Goal: Task Accomplishment & Management: Manage account settings

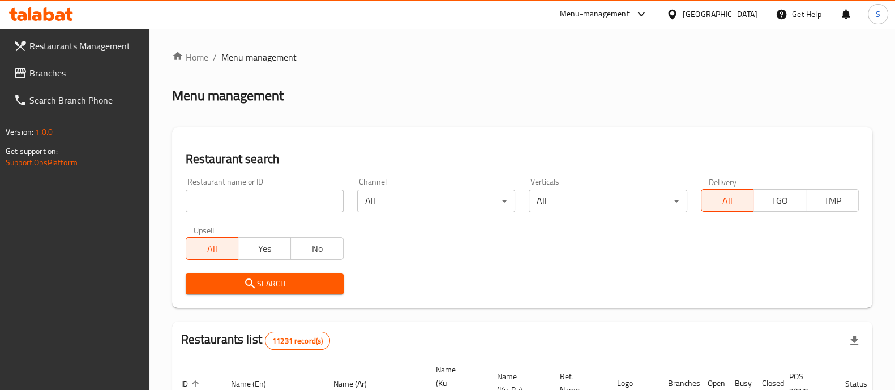
click at [292, 184] on div "Restaurant name or ID Restaurant name or ID" at bounding box center [265, 195] width 158 height 35
click at [271, 200] on input "search" at bounding box center [265, 201] width 158 height 23
type input "tfk"
click button "Search" at bounding box center [265, 283] width 158 height 21
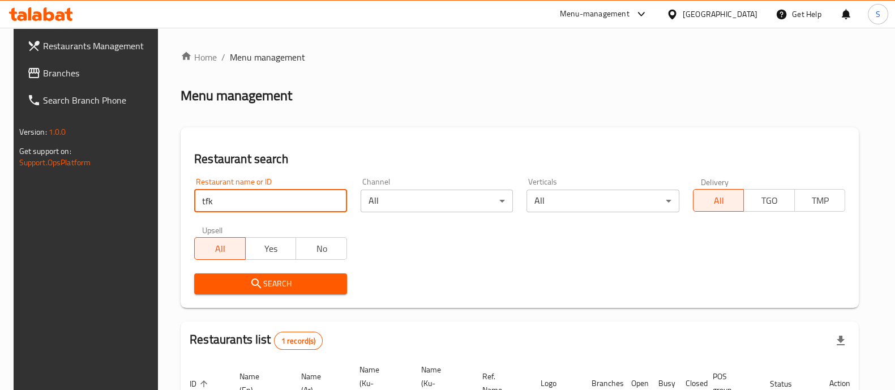
scroll to position [105, 0]
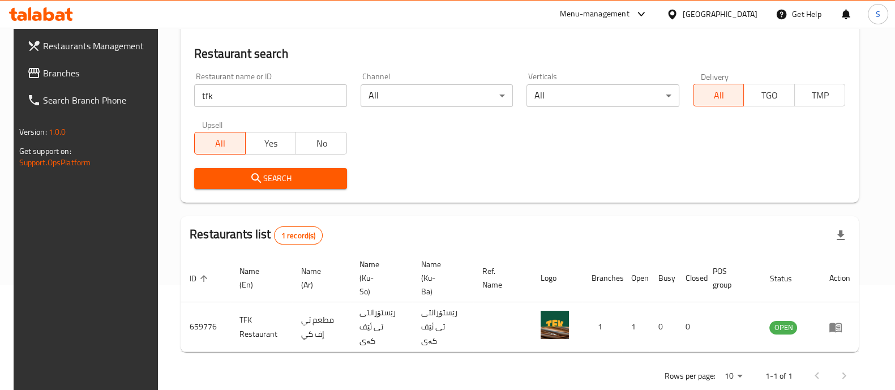
click at [568, 176] on div "Search" at bounding box center [519, 178] width 664 height 35
click at [625, 158] on div "Restaurant name or ID tfk Restaurant name or ID Channel All ​ Verticals All ​ D…" at bounding box center [519, 131] width 664 height 130
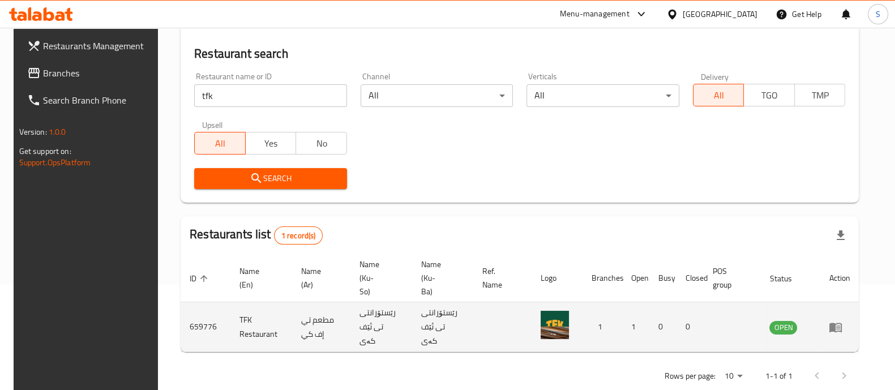
click at [842, 323] on icon "enhanced table" at bounding box center [835, 328] width 12 height 10
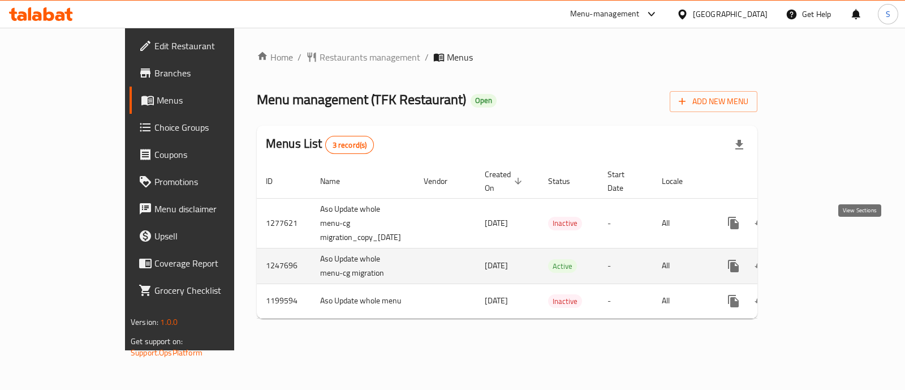
click at [821, 261] on icon "enhanced table" at bounding box center [815, 266] width 10 height 10
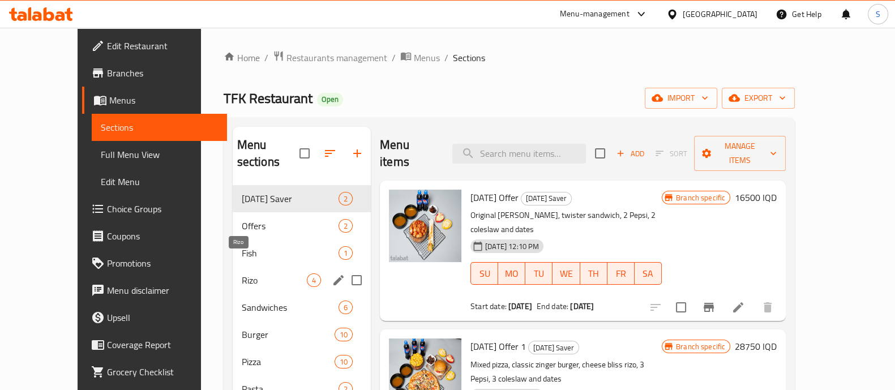
click at [242, 273] on span "Rizo" at bounding box center [274, 280] width 65 height 14
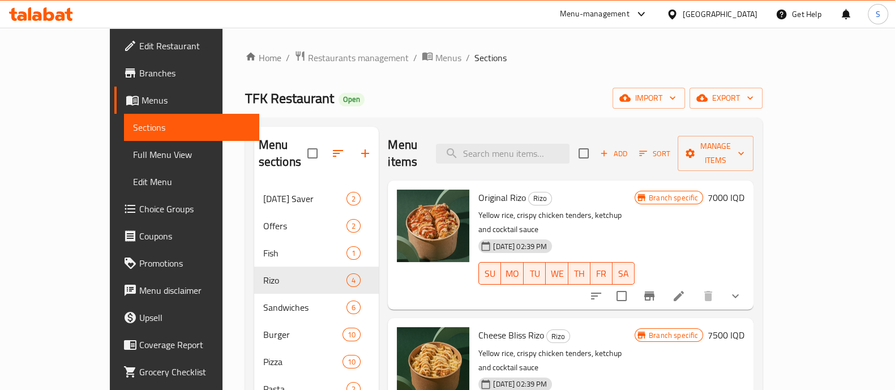
click at [654, 291] on icon "Branch-specific-item" at bounding box center [649, 295] width 10 height 9
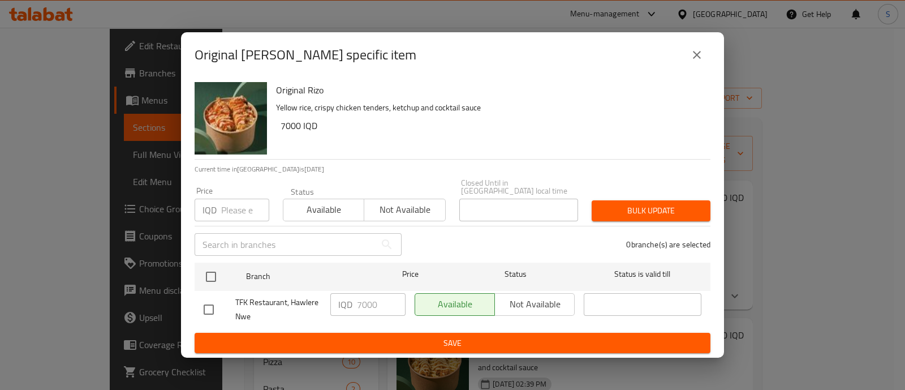
click at [203, 306] on input "checkbox" at bounding box center [209, 310] width 24 height 24
checkbox input "true"
click at [364, 301] on input "7000" at bounding box center [381, 304] width 49 height 23
type input "8000"
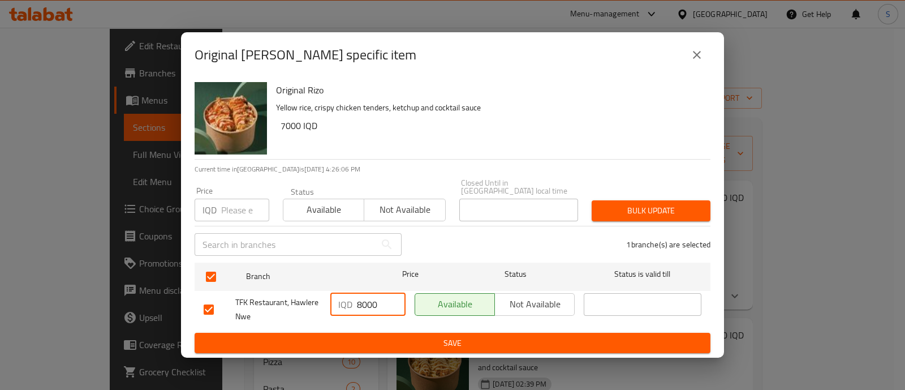
click at [454, 336] on span "Save" at bounding box center [453, 343] width 498 height 14
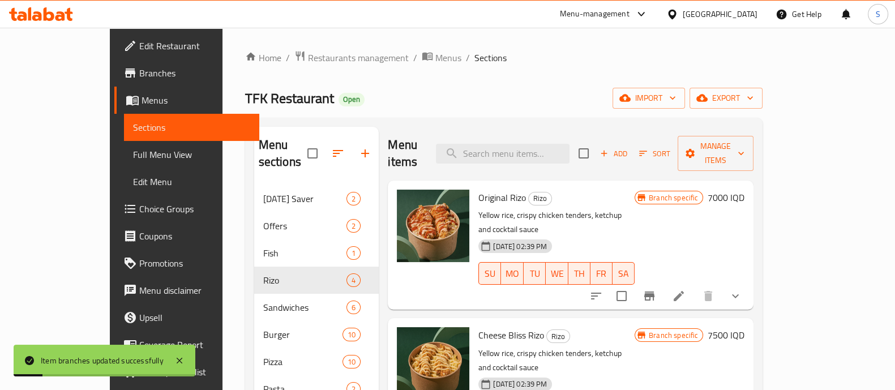
scroll to position [69, 0]
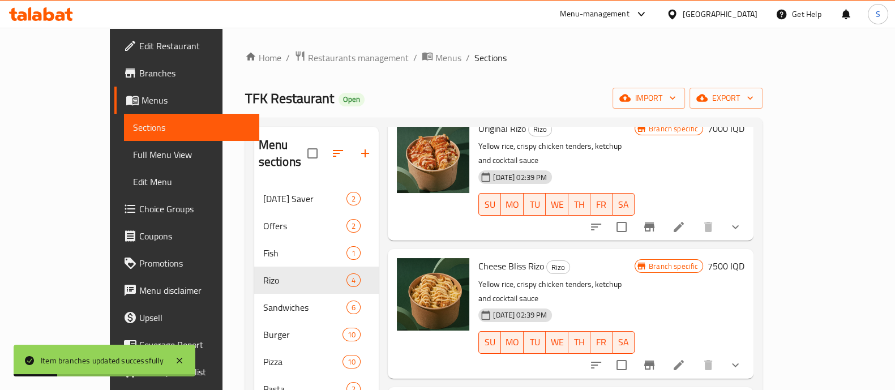
click at [663, 351] on button "Branch-specific-item" at bounding box center [649, 364] width 27 height 27
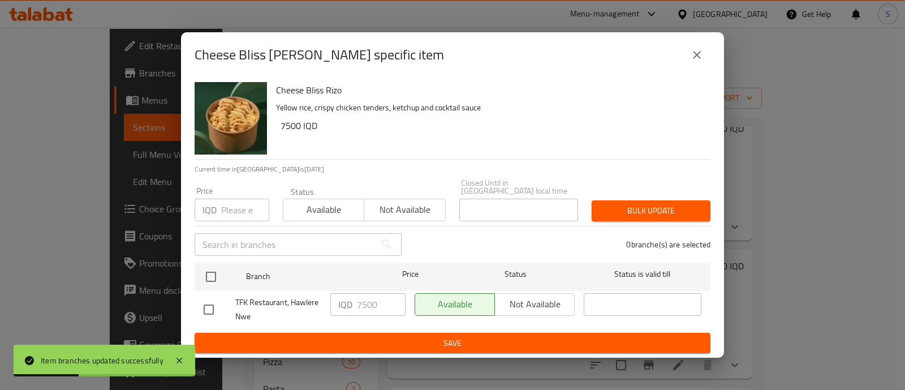
click at [209, 301] on input "checkbox" at bounding box center [209, 310] width 24 height 24
checkbox input "true"
click at [363, 298] on input "7500" at bounding box center [381, 304] width 49 height 23
type input "8500"
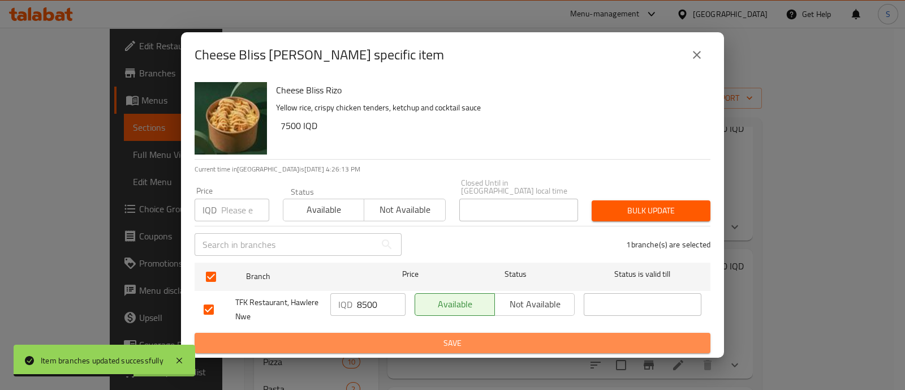
click at [434, 339] on span "Save" at bounding box center [453, 343] width 498 height 14
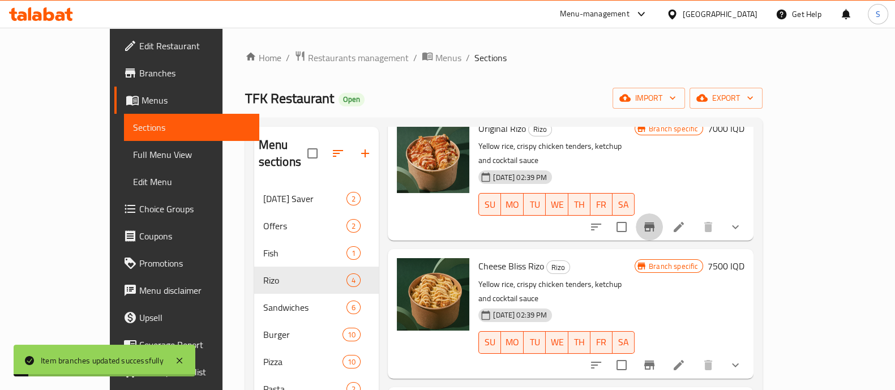
click at [663, 213] on button "Branch-specific-item" at bounding box center [649, 226] width 27 height 27
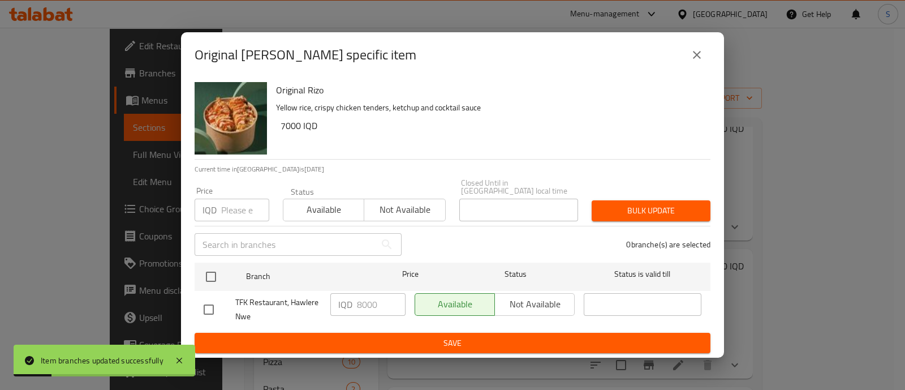
click at [702, 62] on icon "close" at bounding box center [697, 55] width 14 height 14
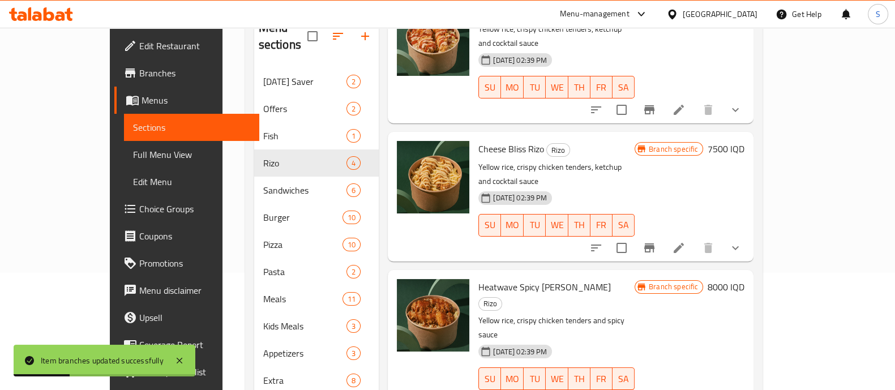
scroll to position [118, 0]
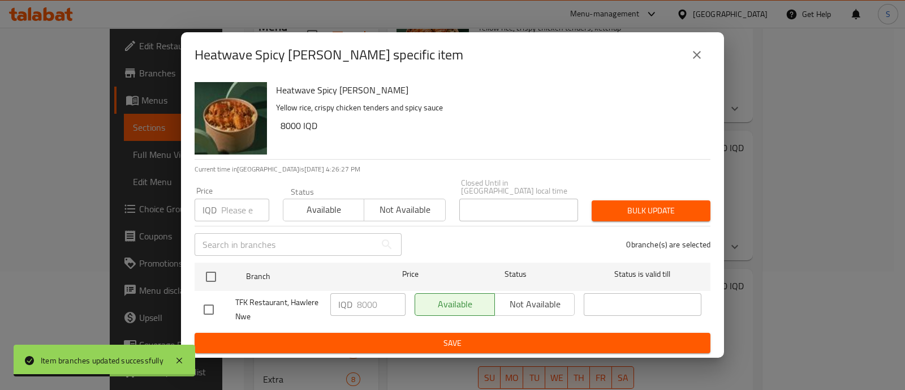
click at [212, 300] on input "checkbox" at bounding box center [209, 310] width 24 height 24
checkbox input "true"
click at [696, 62] on icon "close" at bounding box center [697, 55] width 14 height 14
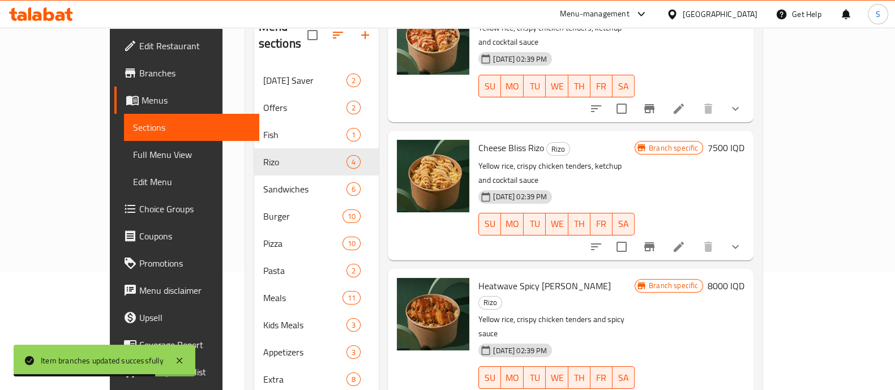
scroll to position [221, 0]
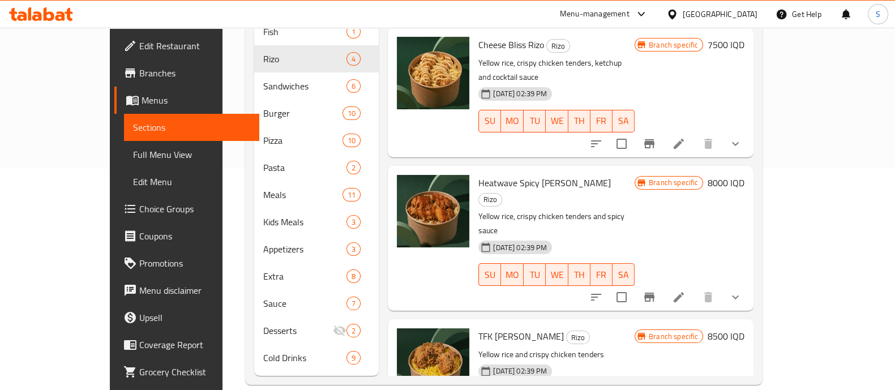
drag, startPoint x: 740, startPoint y: 134, endPoint x: 831, endPoint y: 179, distance: 101.7
click at [744, 179] on div "Branch specific 8000 IQD" at bounding box center [689, 238] width 110 height 127
click at [744, 175] on div "Branch specific 8000 IQD" at bounding box center [689, 238] width 110 height 127
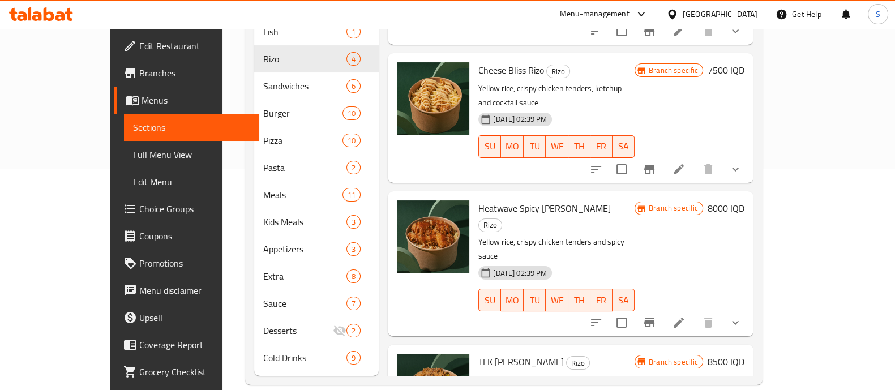
scroll to position [69, 0]
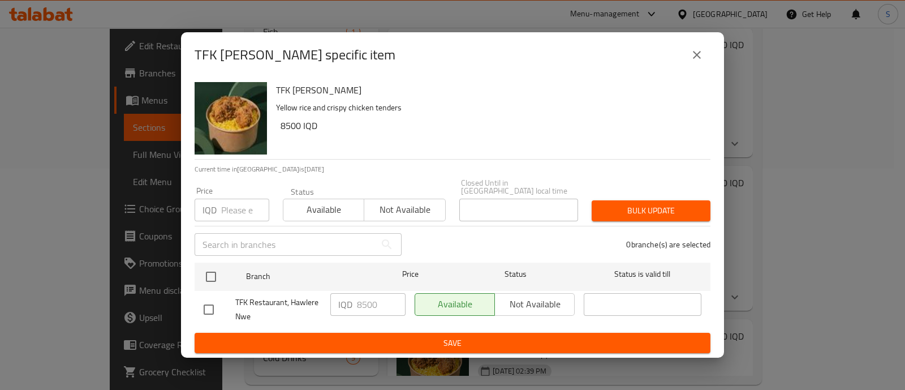
click at [213, 304] on input "checkbox" at bounding box center [209, 310] width 24 height 24
checkbox input "true"
click at [361, 302] on input "8500" at bounding box center [381, 304] width 49 height 23
type input "9500"
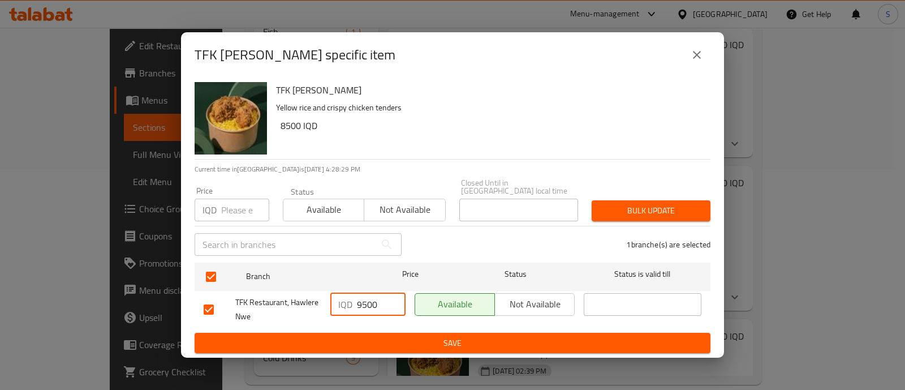
click at [425, 333] on button "Save" at bounding box center [453, 343] width 516 height 21
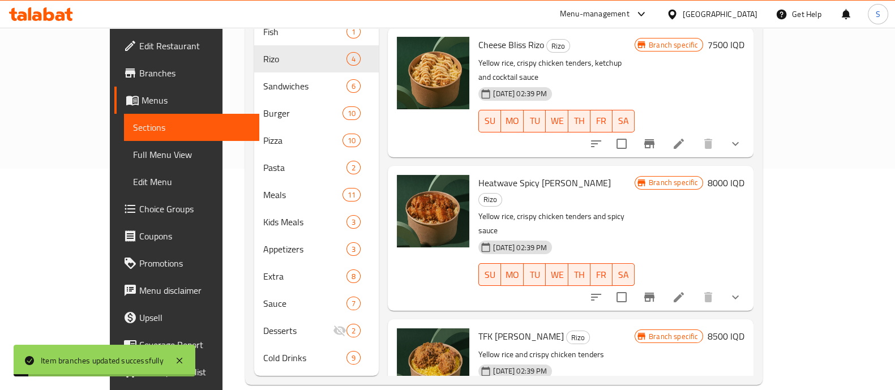
scroll to position [66, 0]
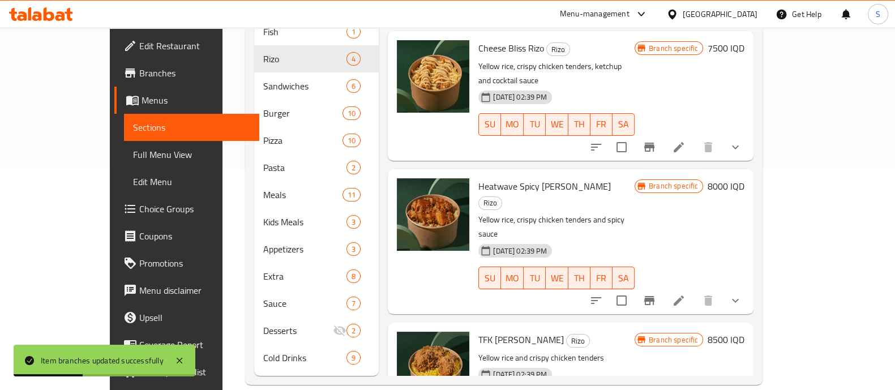
click at [663, 287] on button "Branch-specific-item" at bounding box center [649, 300] width 27 height 27
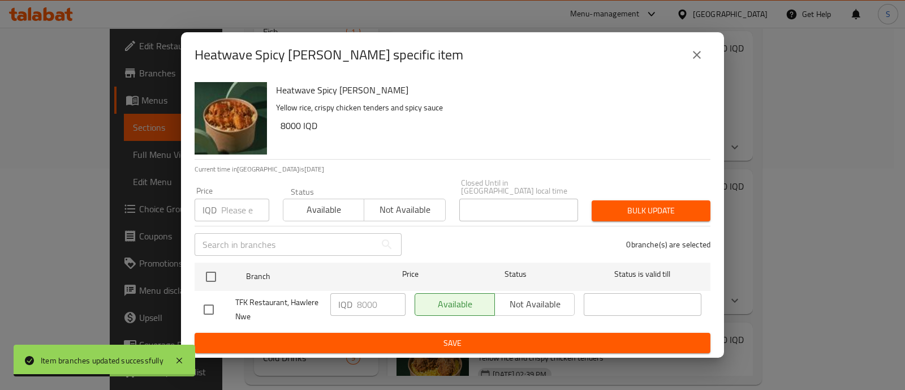
click at [693, 58] on icon "close" at bounding box center [697, 55] width 14 height 14
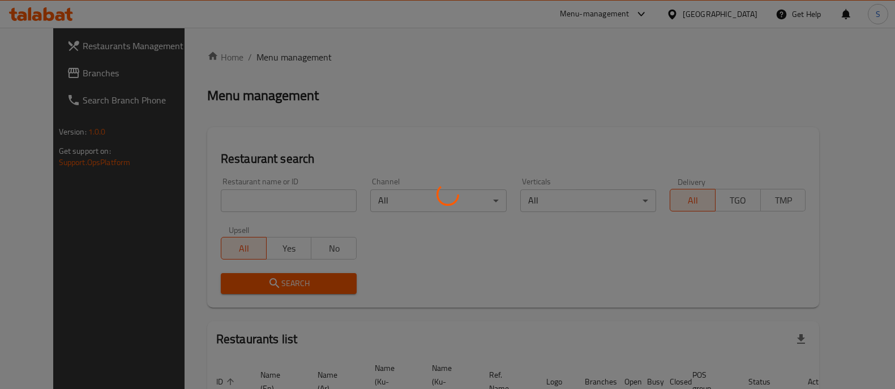
click at [261, 194] on div at bounding box center [447, 194] width 895 height 389
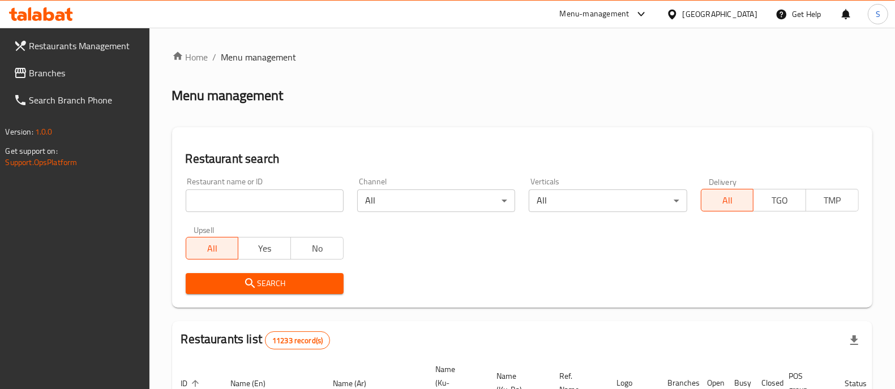
click at [271, 198] on input "search" at bounding box center [265, 201] width 158 height 23
type input "tfk"
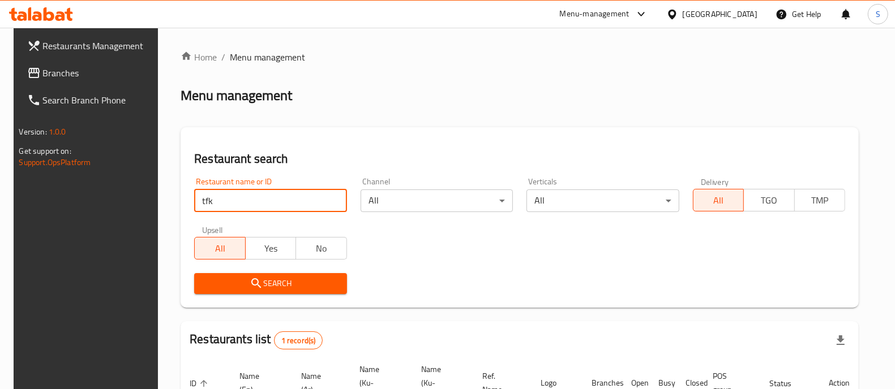
scroll to position [105, 0]
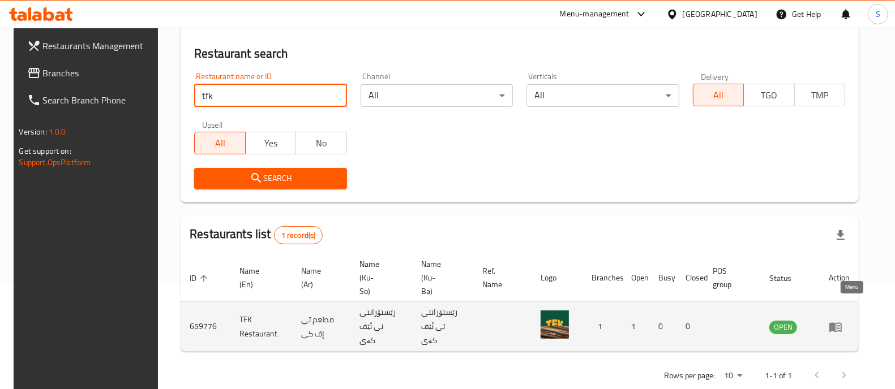
click at [842, 320] on icon "enhanced table" at bounding box center [836, 327] width 14 height 14
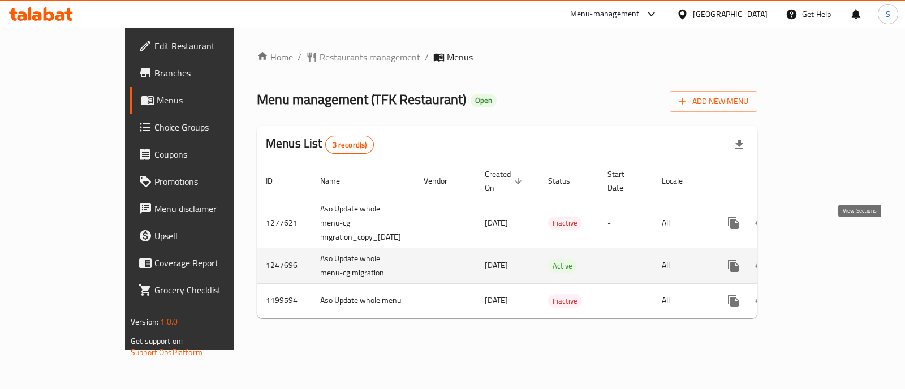
click at [821, 261] on icon "enhanced table" at bounding box center [815, 266] width 10 height 10
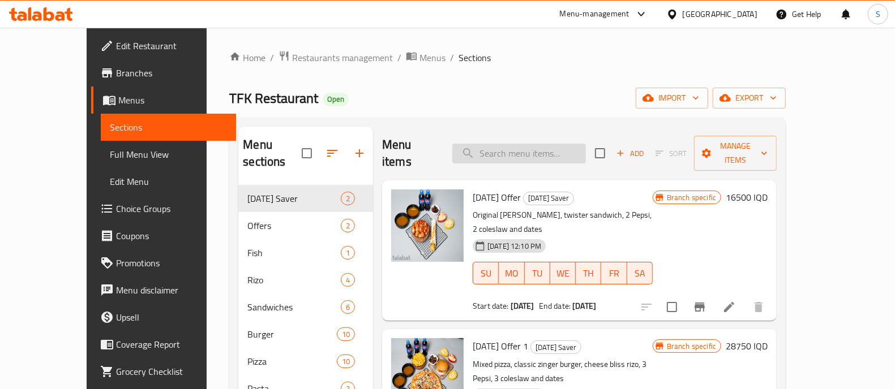
click at [540, 147] on input "search" at bounding box center [519, 154] width 134 height 20
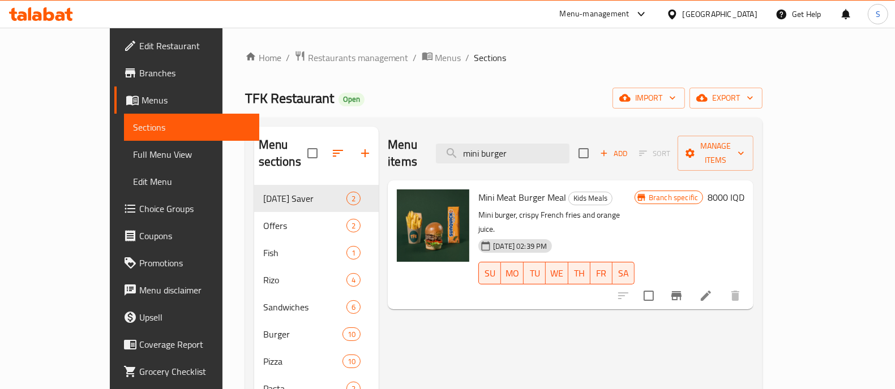
type input "mini burger"
click at [478, 189] on span "Mini Meat Burger Meal" at bounding box center [522, 197] width 88 height 17
click at [494, 189] on span "Mini Meat Burger Meal" at bounding box center [522, 197] width 88 height 17
click at [481, 189] on span "Mini Meat Burger Meal" at bounding box center [522, 197] width 88 height 17
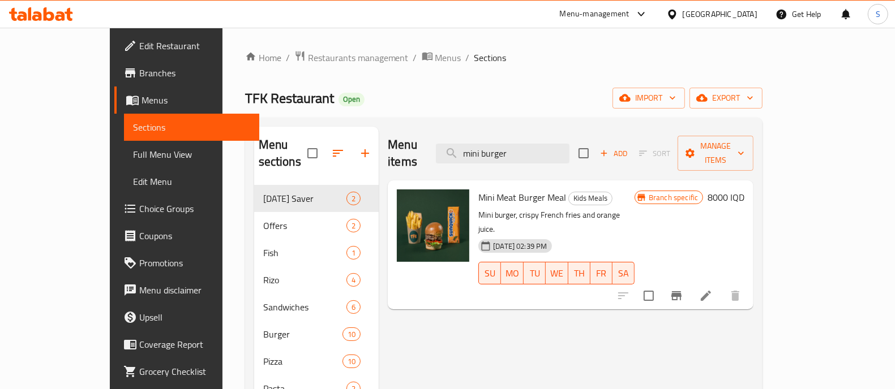
click at [481, 189] on span "Mini Meat Burger Meal" at bounding box center [522, 197] width 88 height 17
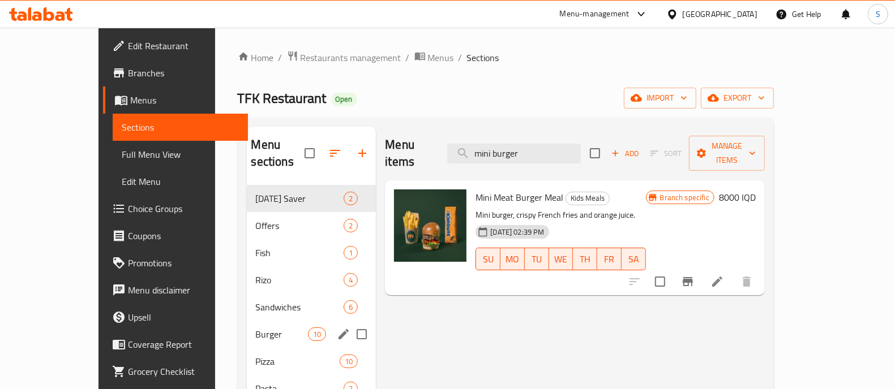
click at [264, 321] on div "Burger 10" at bounding box center [312, 334] width 130 height 27
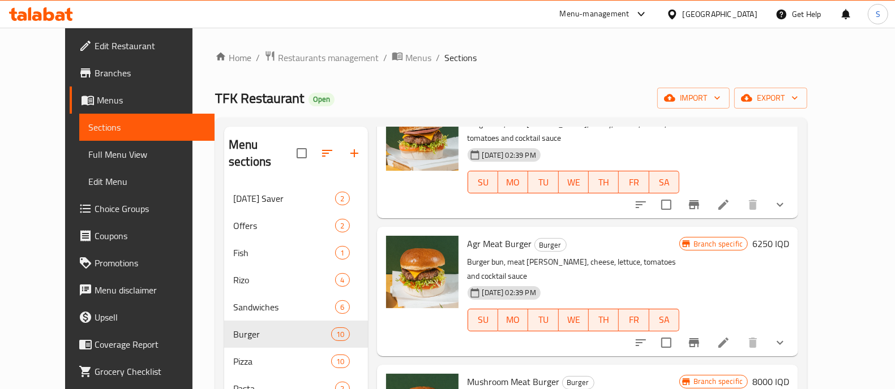
scroll to position [328, 0]
